Goal: Task Accomplishment & Management: Use online tool/utility

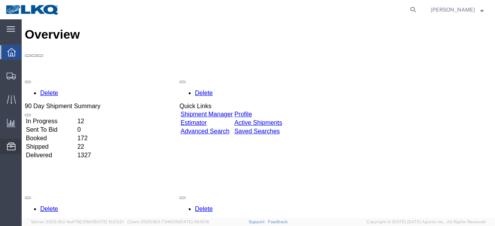
click at [0, 0] on span "Location Appointment" at bounding box center [0, 0] width 0 height 0
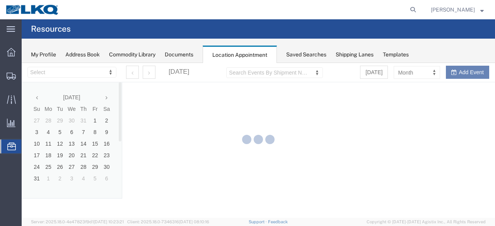
select select "28712"
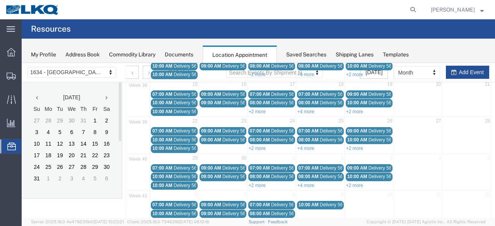
scroll to position [121, 0]
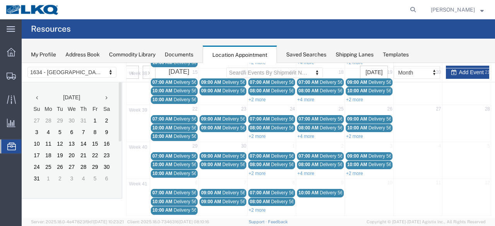
click at [180, 199] on span "Delivery 56640952" at bounding box center [193, 201] width 38 height 5
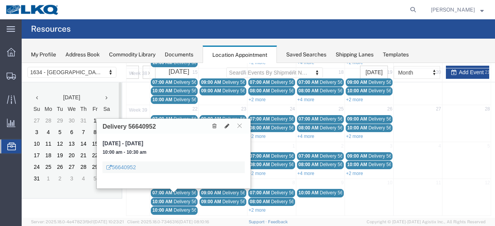
click at [179, 199] on span "Delivery 56640952" at bounding box center [193, 201] width 38 height 5
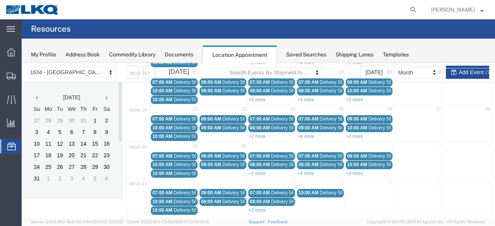
scroll to position [0, 0]
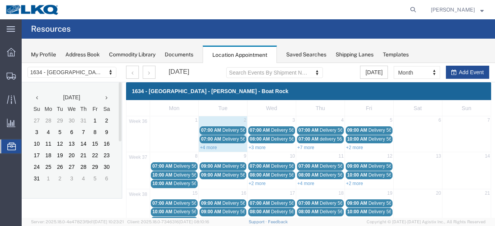
click at [213, 128] on div "07:00 AM Delivery 56288243" at bounding box center [223, 131] width 44 height 6
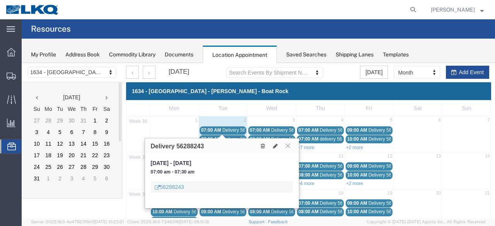
click at [231, 137] on span "Delivery 56300814" at bounding box center [241, 138] width 38 height 5
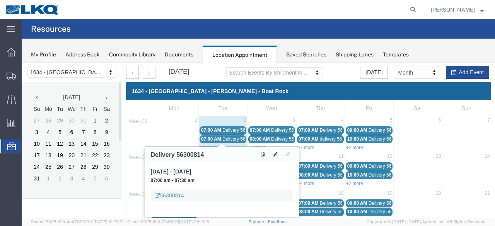
click at [261, 129] on span "07:00 AM" at bounding box center [260, 130] width 20 height 5
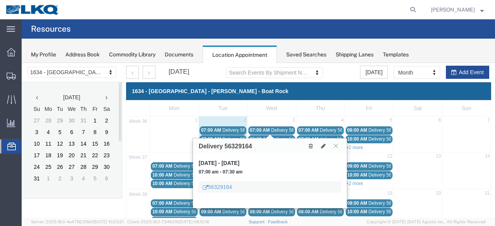
click at [259, 138] on div "Delivery 56329164 [DATE], Sep 3, 2025 - [DATE] 07:00 am - 07:30 am 56329164" at bounding box center [269, 173] width 155 height 71
click at [259, 135] on link "08:00 AM Delivery 56329170" at bounding box center [271, 139] width 47 height 8
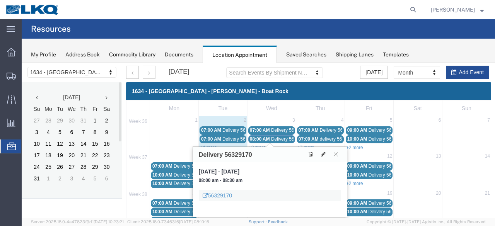
click at [336, 154] on icon at bounding box center [336, 154] width 4 height 5
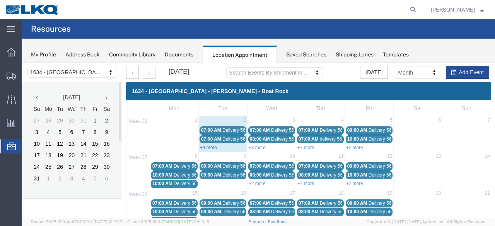
click at [203, 146] on link "+4 more" at bounding box center [208, 147] width 17 height 5
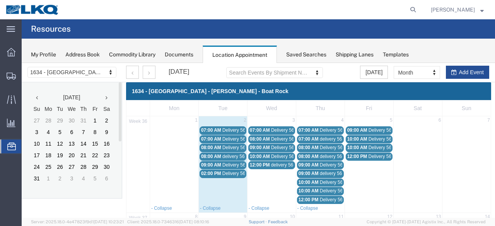
click at [210, 145] on span "08:00 AM" at bounding box center [211, 147] width 20 height 5
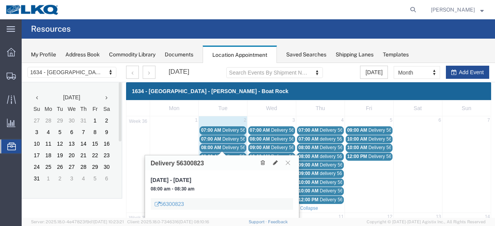
click at [212, 154] on span "08:00 AM" at bounding box center [211, 156] width 20 height 5
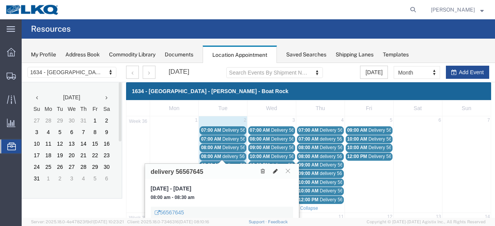
click at [276, 172] on icon at bounding box center [275, 170] width 5 height 5
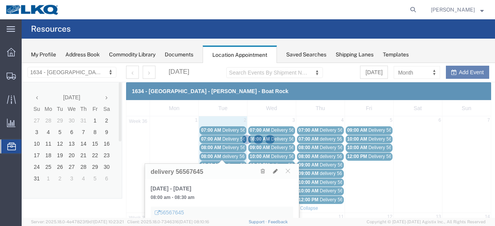
select select "1"
select select
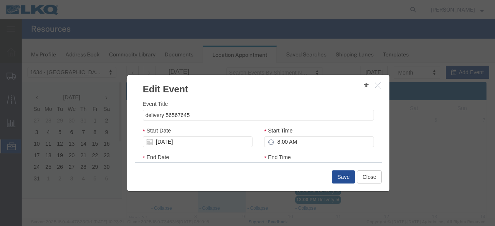
select select
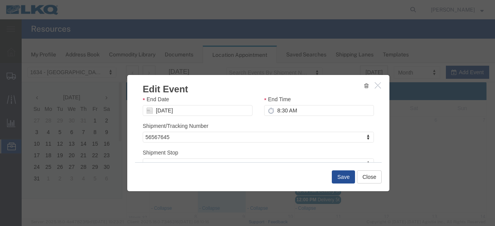
scroll to position [116, 0]
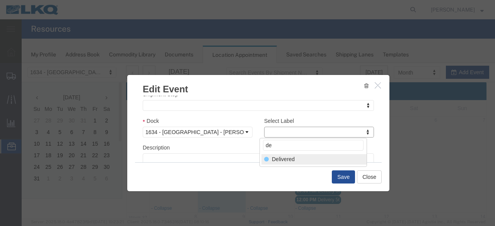
type input "de"
select select "40"
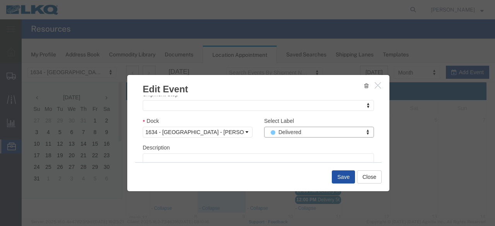
click at [344, 178] on button "Save" at bounding box center [343, 176] width 23 height 13
